Goal: Information Seeking & Learning: Learn about a topic

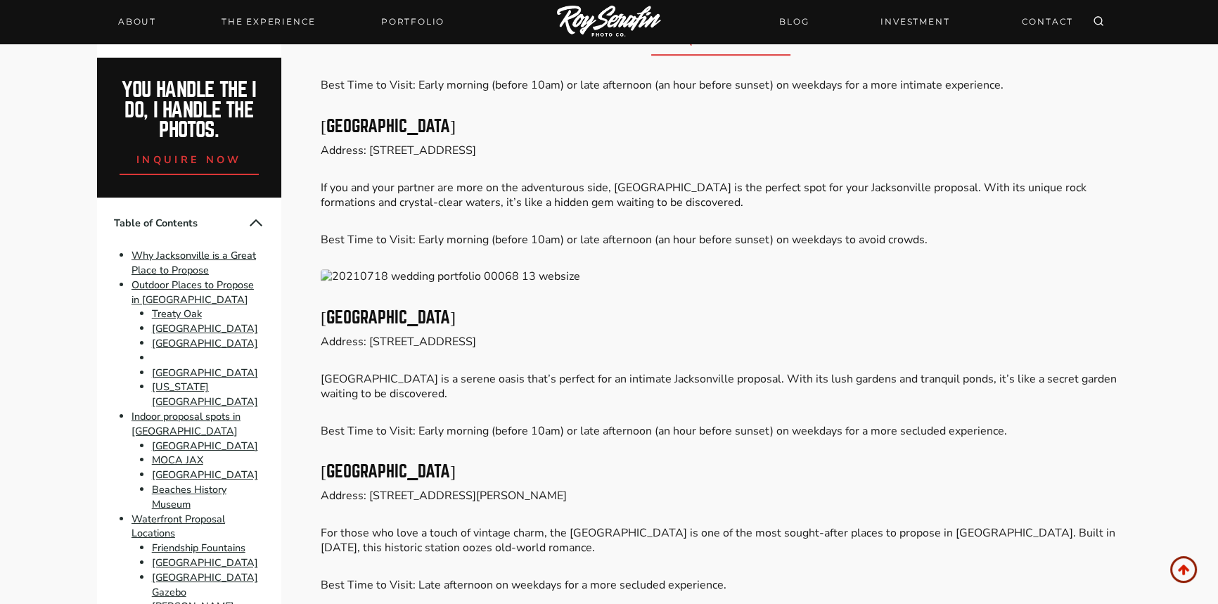
scroll to position [1343, 0]
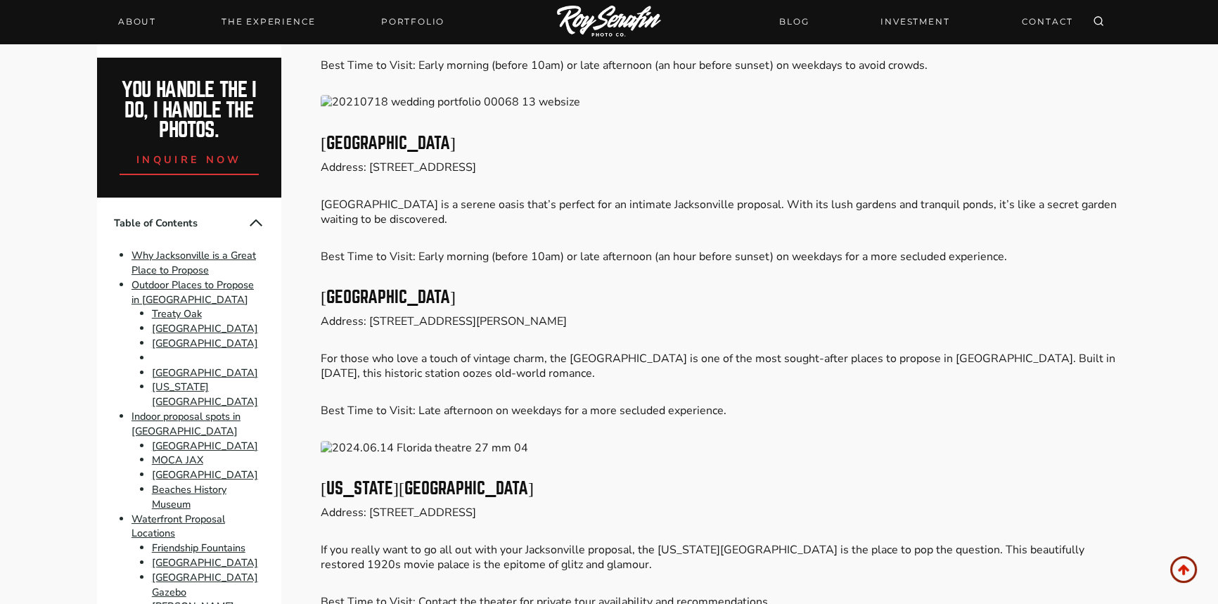
drag, startPoint x: 426, startPoint y: 300, endPoint x: 305, endPoint y: 298, distance: 121.0
copy h3 "[GEOGRAPHIC_DATA]"
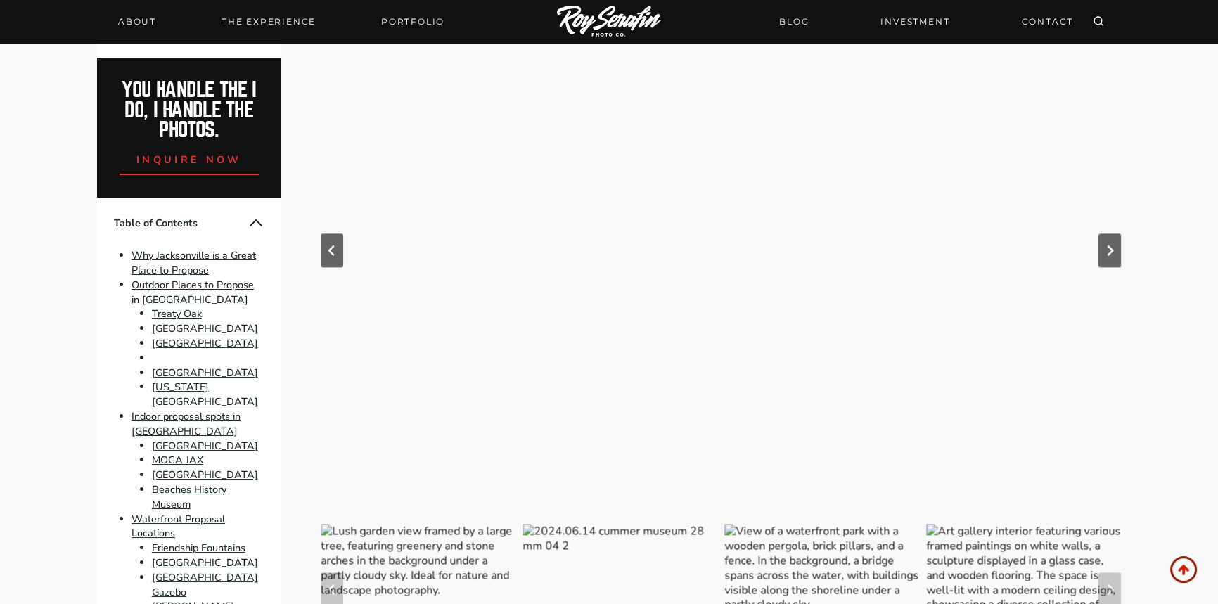
scroll to position [2046, 0]
click at [419, 19] on link "Portfolio" at bounding box center [413, 22] width 80 height 20
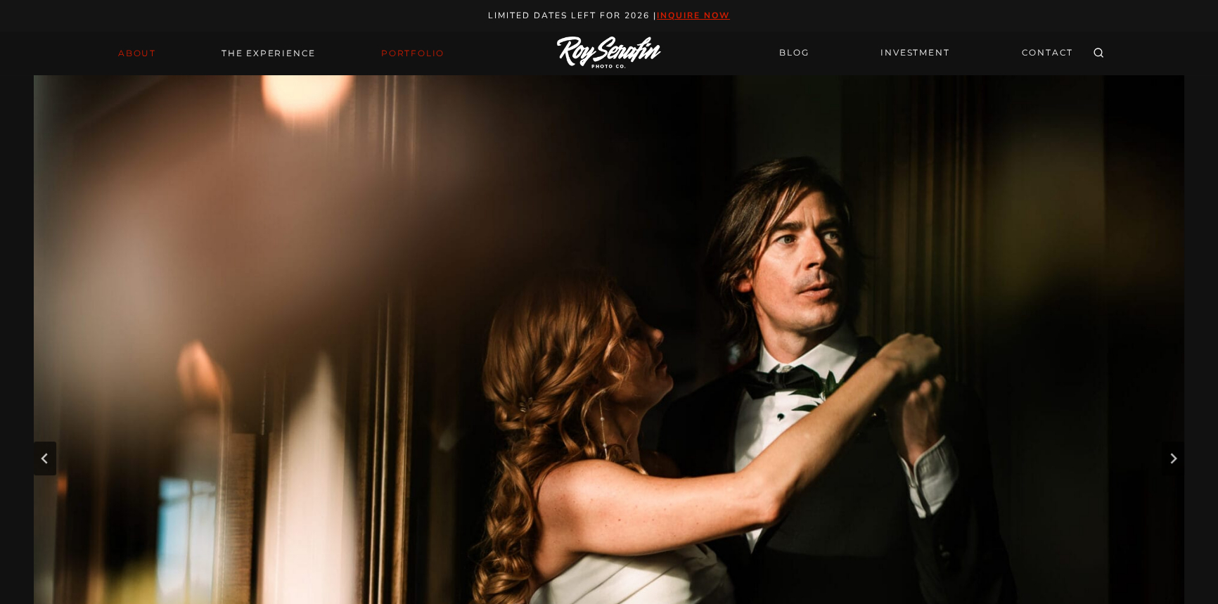
click at [139, 48] on link "About" at bounding box center [137, 54] width 55 height 20
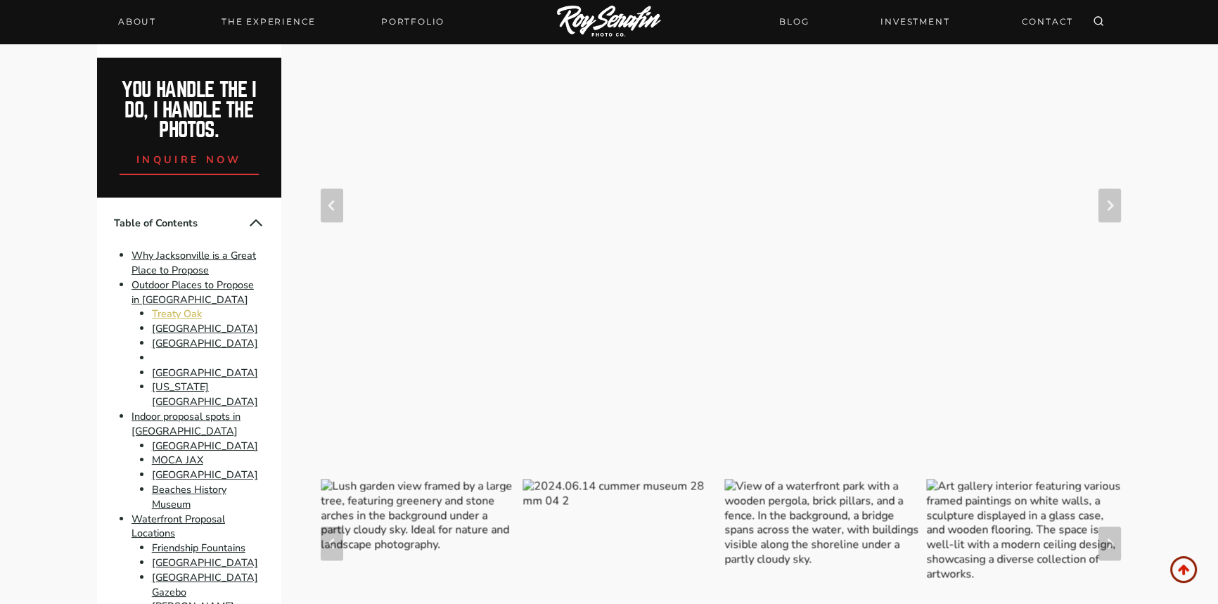
click at [163, 311] on link "Treaty Oak" at bounding box center [177, 314] width 50 height 14
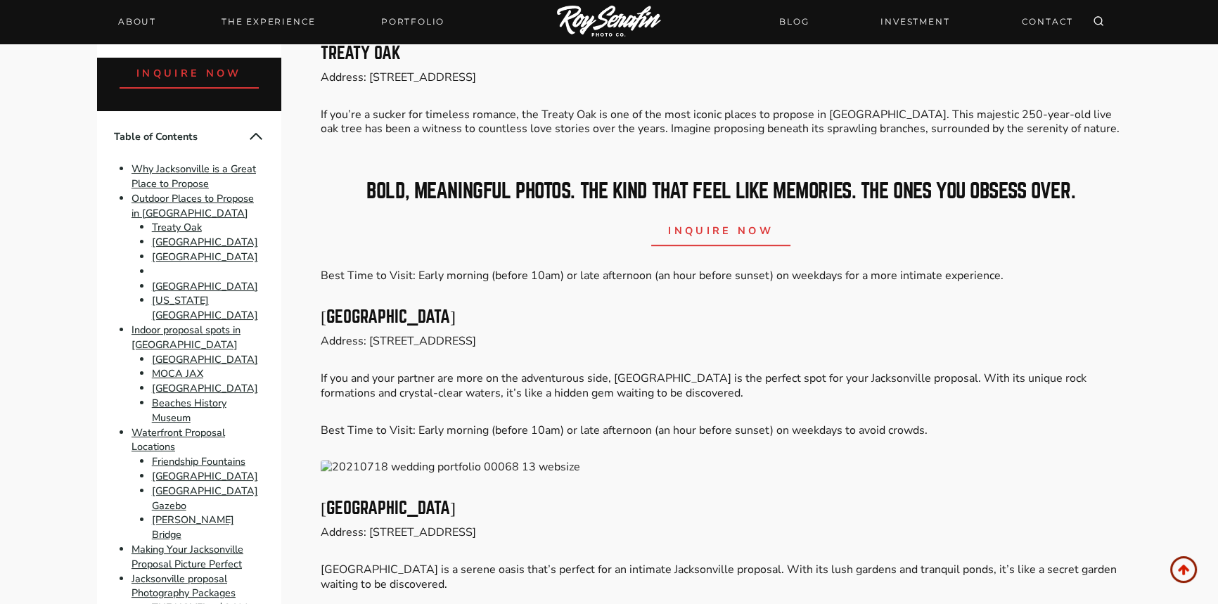
scroll to position [246, 0]
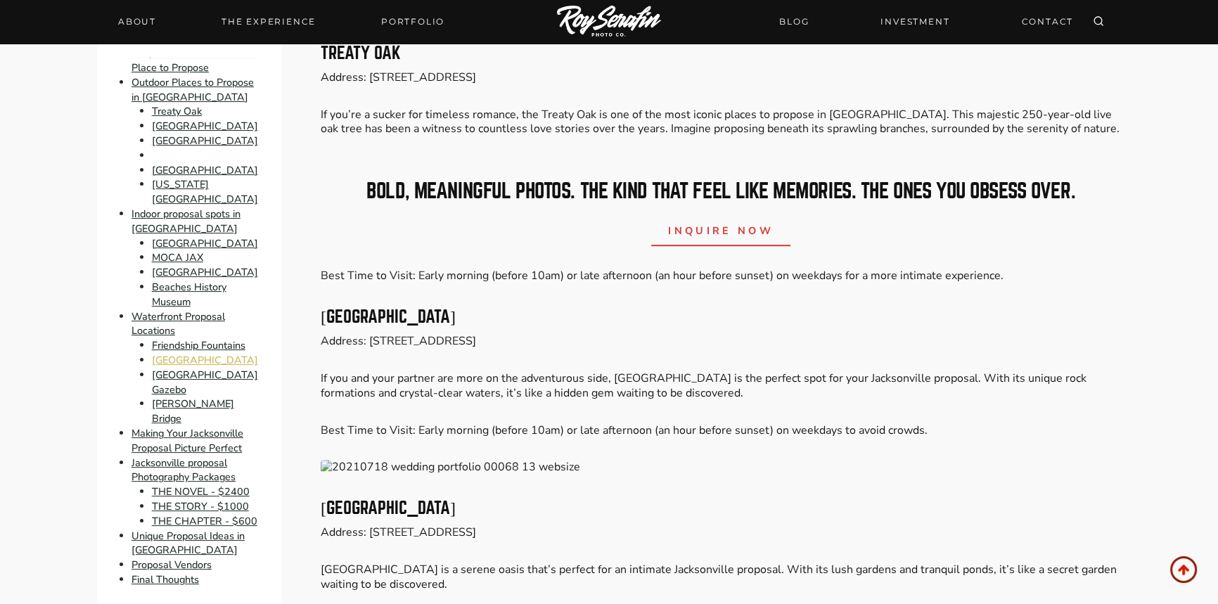
click at [210, 353] on link "[GEOGRAPHIC_DATA]" at bounding box center [205, 360] width 106 height 14
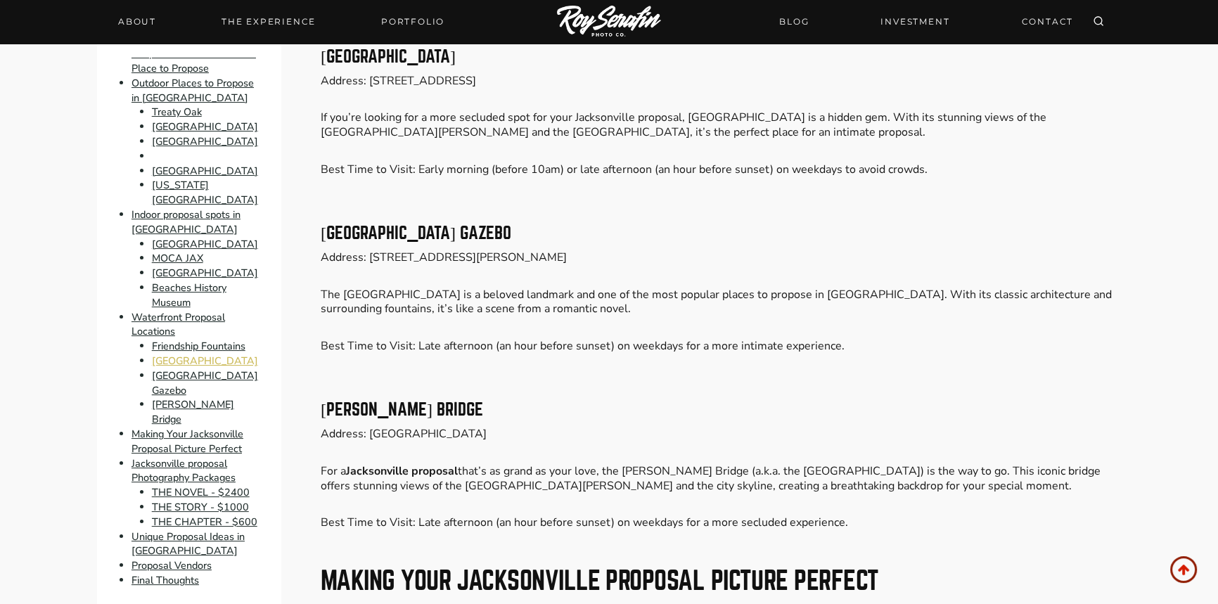
scroll to position [3579, 0]
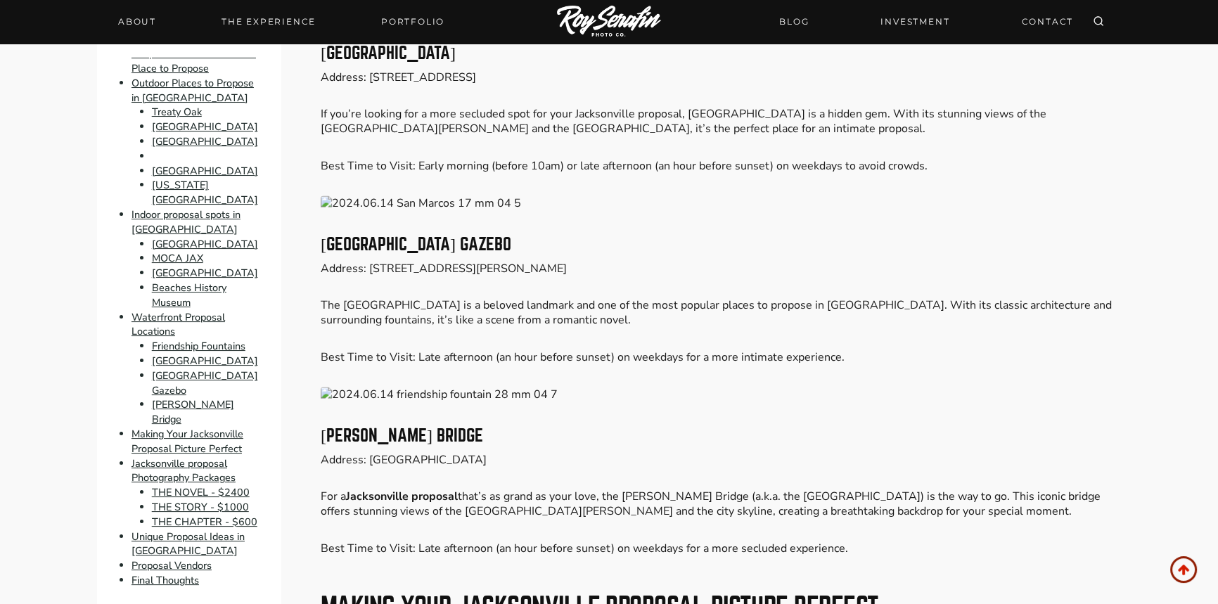
click at [331, 200] on img at bounding box center [721, 203] width 801 height 15
click at [445, 203] on img at bounding box center [721, 203] width 801 height 15
click at [434, 204] on img at bounding box center [721, 203] width 801 height 15
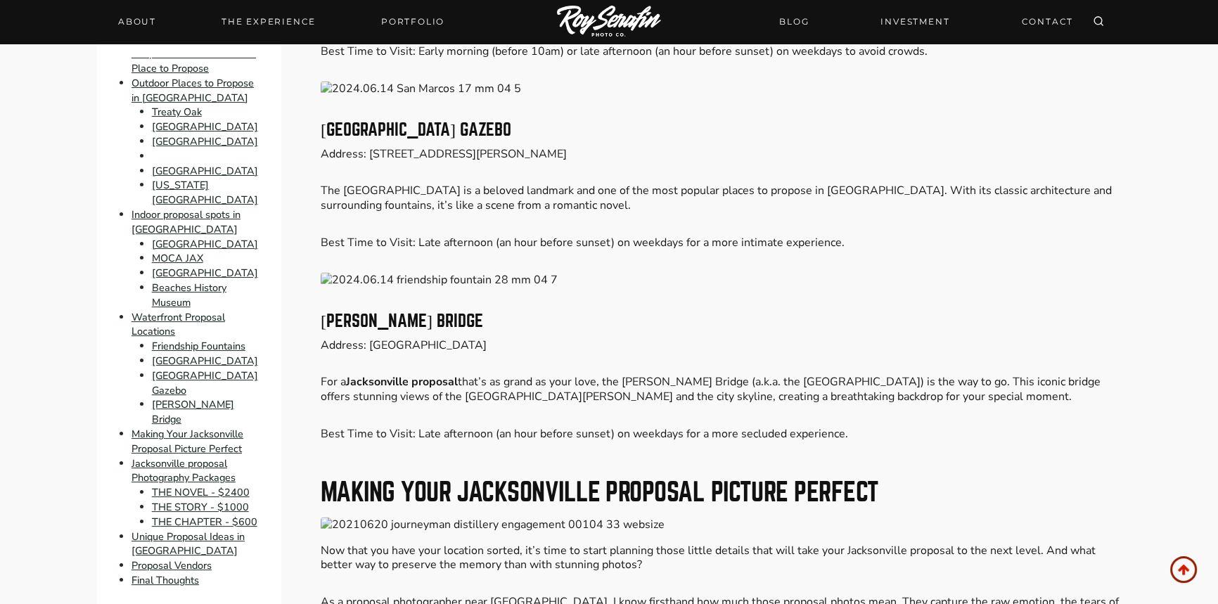
scroll to position [3707, 0]
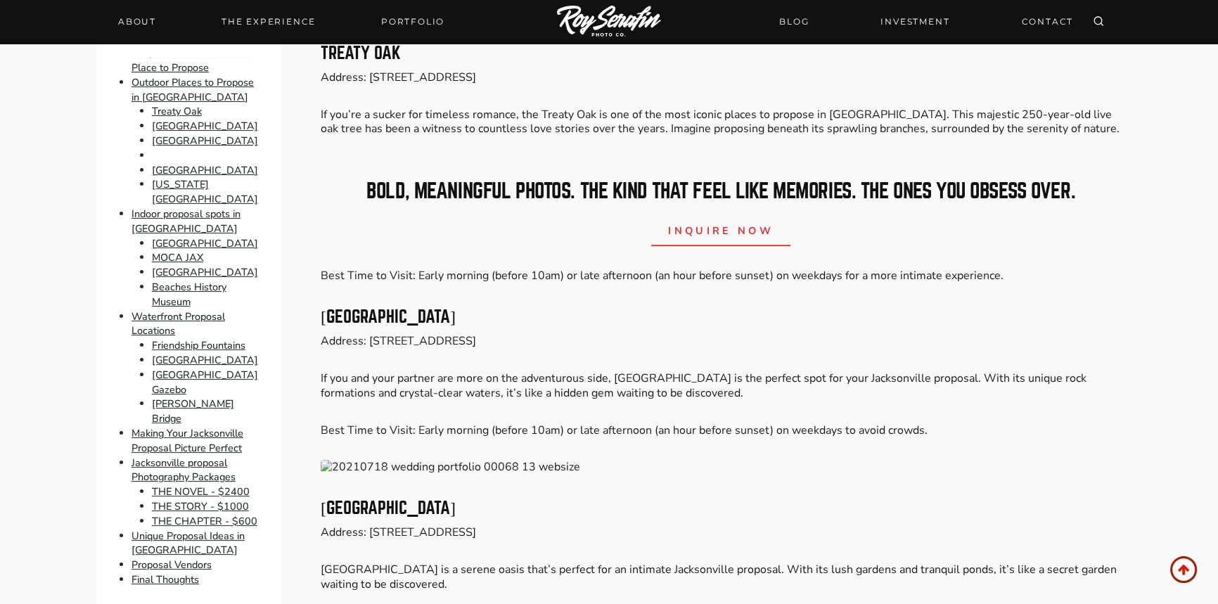
scroll to position [2046, 0]
